Goal: Use online tool/utility: Utilize a website feature to perform a specific function

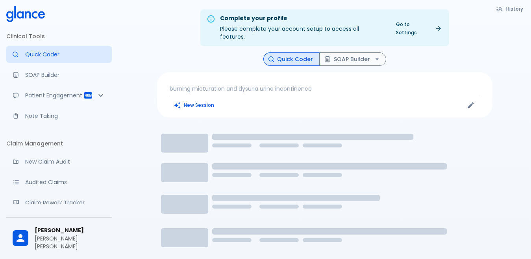
click at [298, 85] on p "burning micturation and dysuria urine incontinence" at bounding box center [325, 89] width 310 height 8
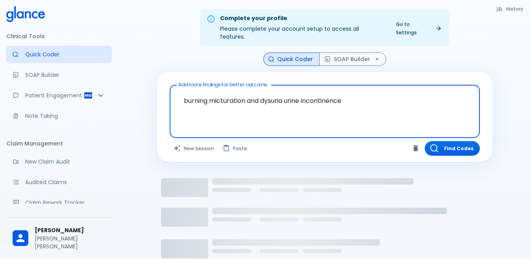
click at [393, 102] on textarea "burning micturation and dysuria urine incontinence" at bounding box center [324, 105] width 299 height 34
click at [394, 88] on textarea "burning micturation and dysuria urine incontinence" at bounding box center [324, 105] width 299 height 34
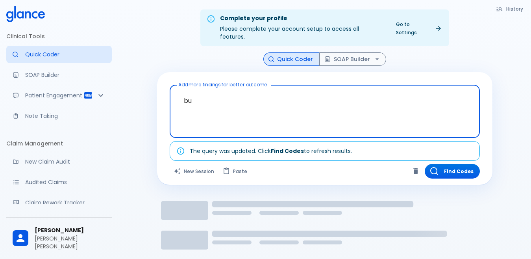
type textarea "b"
type textarea "UPP"
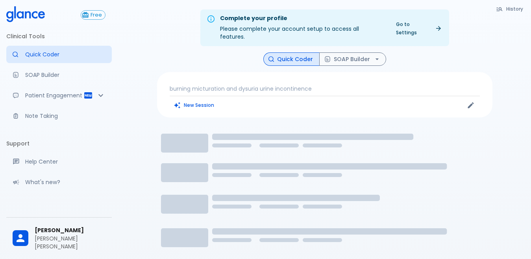
click at [385, 85] on p "burning micturation and dysuria urine incontinence" at bounding box center [325, 89] width 310 height 8
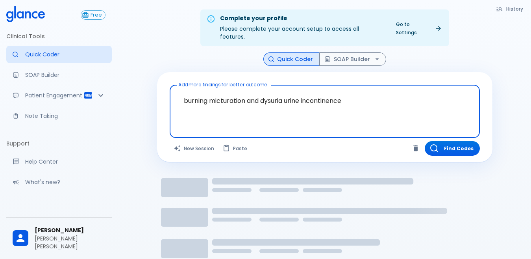
click at [372, 88] on textarea "burning micturation and dysuria urine incontinence" at bounding box center [324, 105] width 299 height 34
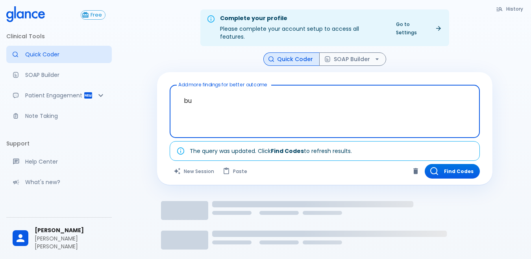
type textarea "b"
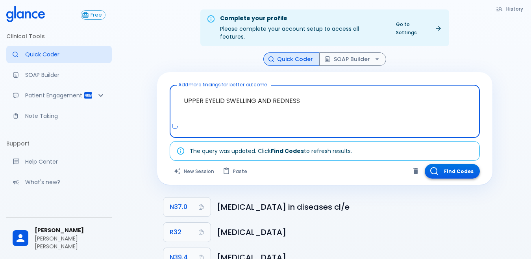
type textarea "UPPER EYELID SWELLING AND REDNESS"
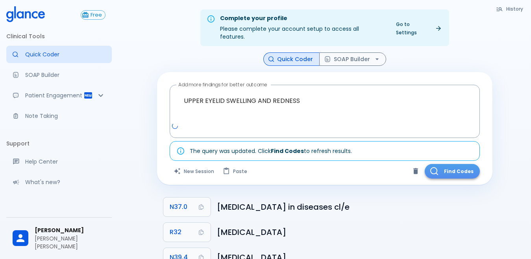
click at [448, 164] on button "Find Codes" at bounding box center [452, 171] width 55 height 15
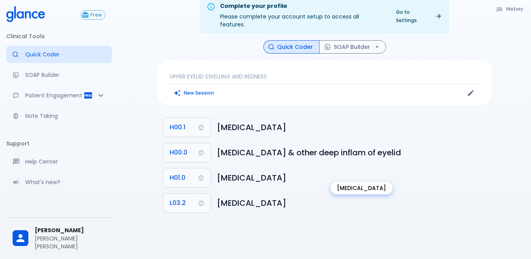
scroll to position [19, 0]
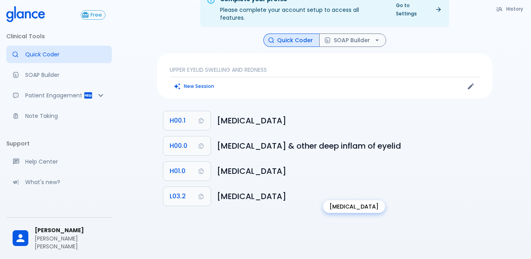
click at [225, 190] on h6 "[MEDICAL_DATA]" at bounding box center [351, 196] width 269 height 13
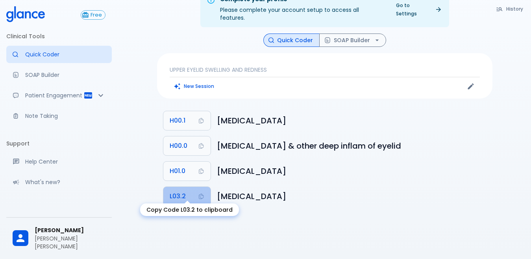
click at [187, 187] on button "L03.2" at bounding box center [186, 196] width 47 height 19
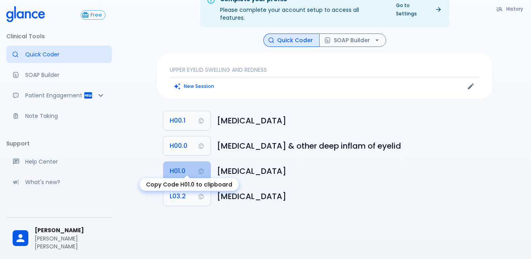
click at [179, 165] on span "H01.0" at bounding box center [178, 170] width 16 height 11
